Goal: Check status: Check status

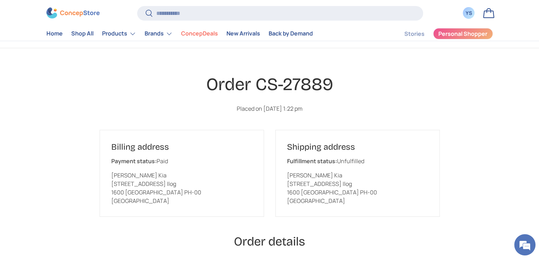
scroll to position [48, 0]
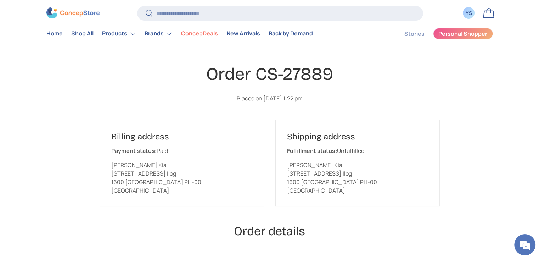
click at [470, 15] on div "YS" at bounding box center [469, 13] width 8 height 7
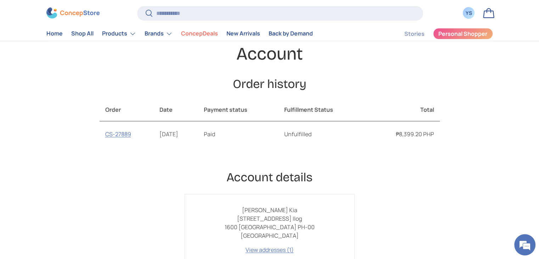
scroll to position [71, 0]
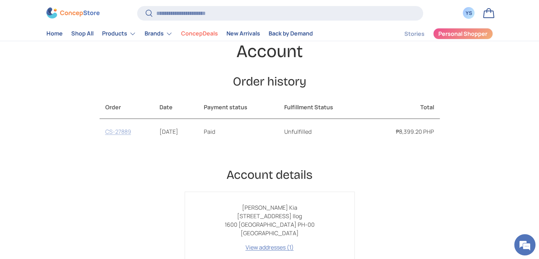
click at [118, 132] on link "CS-27889" at bounding box center [118, 131] width 26 height 8
